Goal: Transaction & Acquisition: Purchase product/service

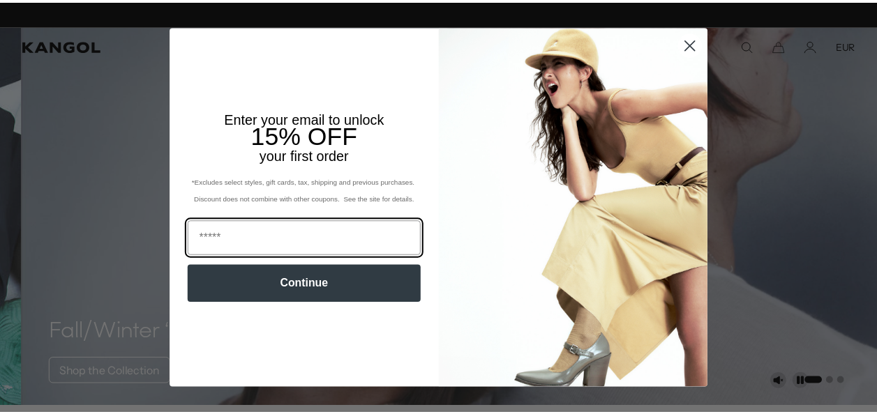
scroll to position [0, 287]
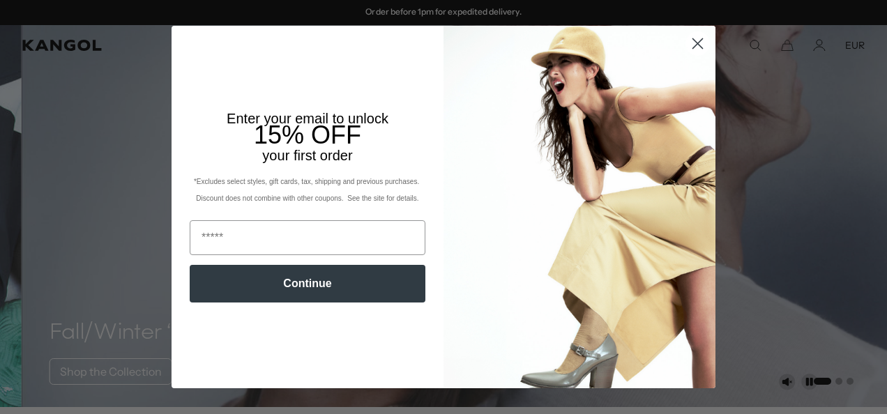
click at [689, 38] on circle "Close dialog" at bounding box center [698, 43] width 23 height 23
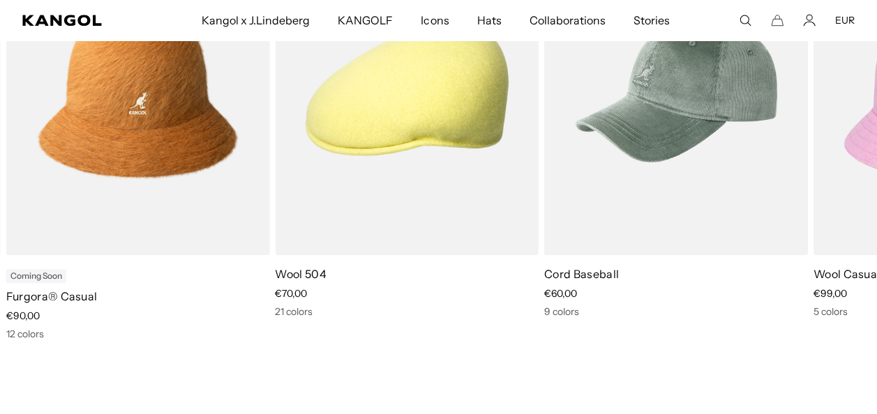
scroll to position [0, 0]
click at [0, 0] on video "Wool 504" at bounding box center [0, 0] width 0 height 0
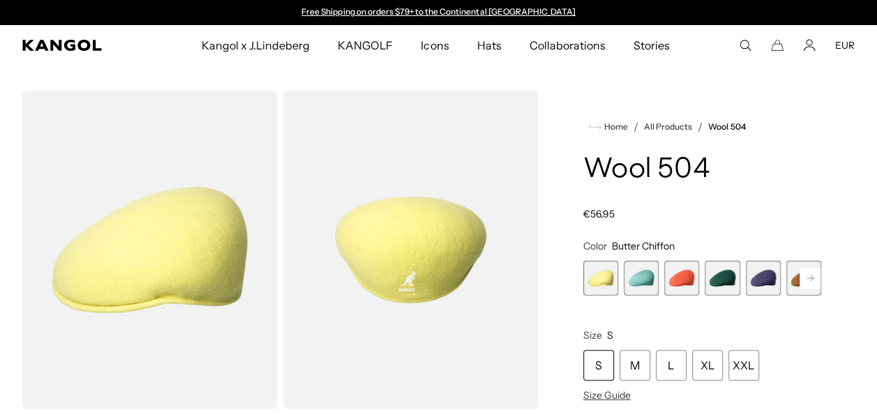
click at [812, 280] on rect at bounding box center [810, 278] width 21 height 21
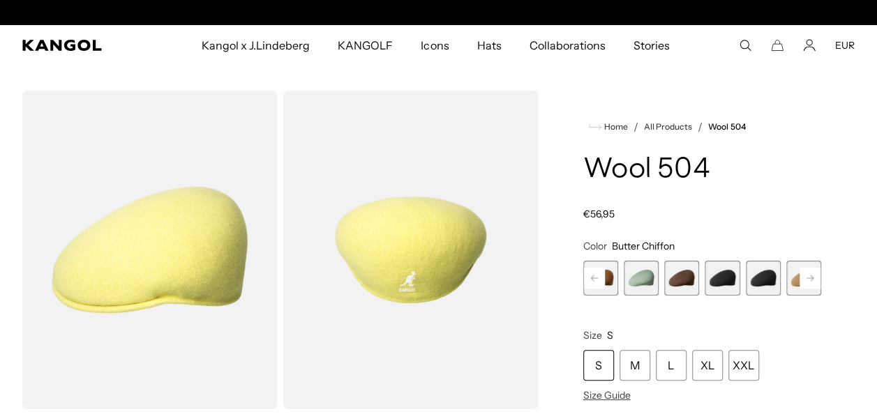
click at [812, 280] on rect at bounding box center [810, 278] width 21 height 21
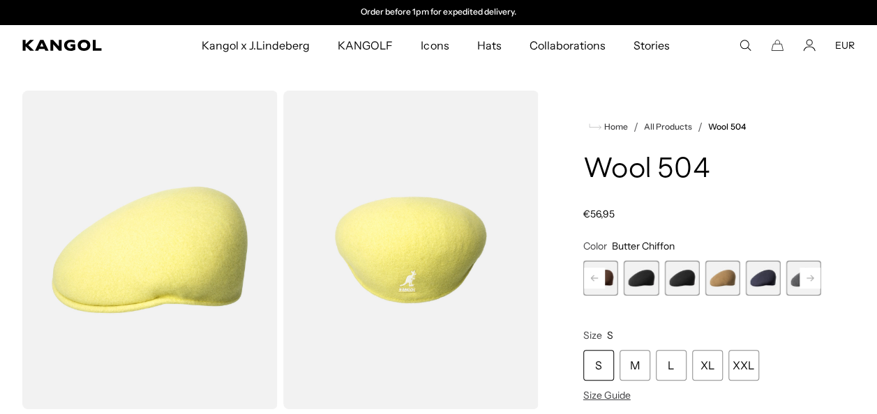
click at [673, 279] on span "10 of 21" at bounding box center [681, 278] width 35 height 35
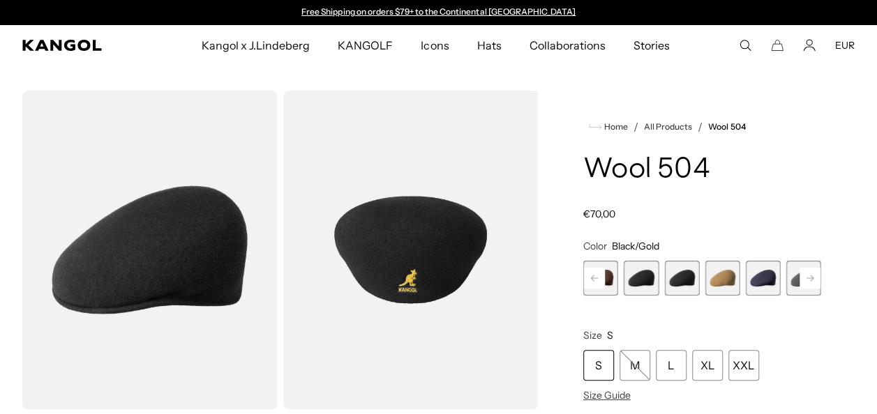
click at [648, 281] on span "9 of 21" at bounding box center [641, 278] width 35 height 35
